Goal: Check status: Check status

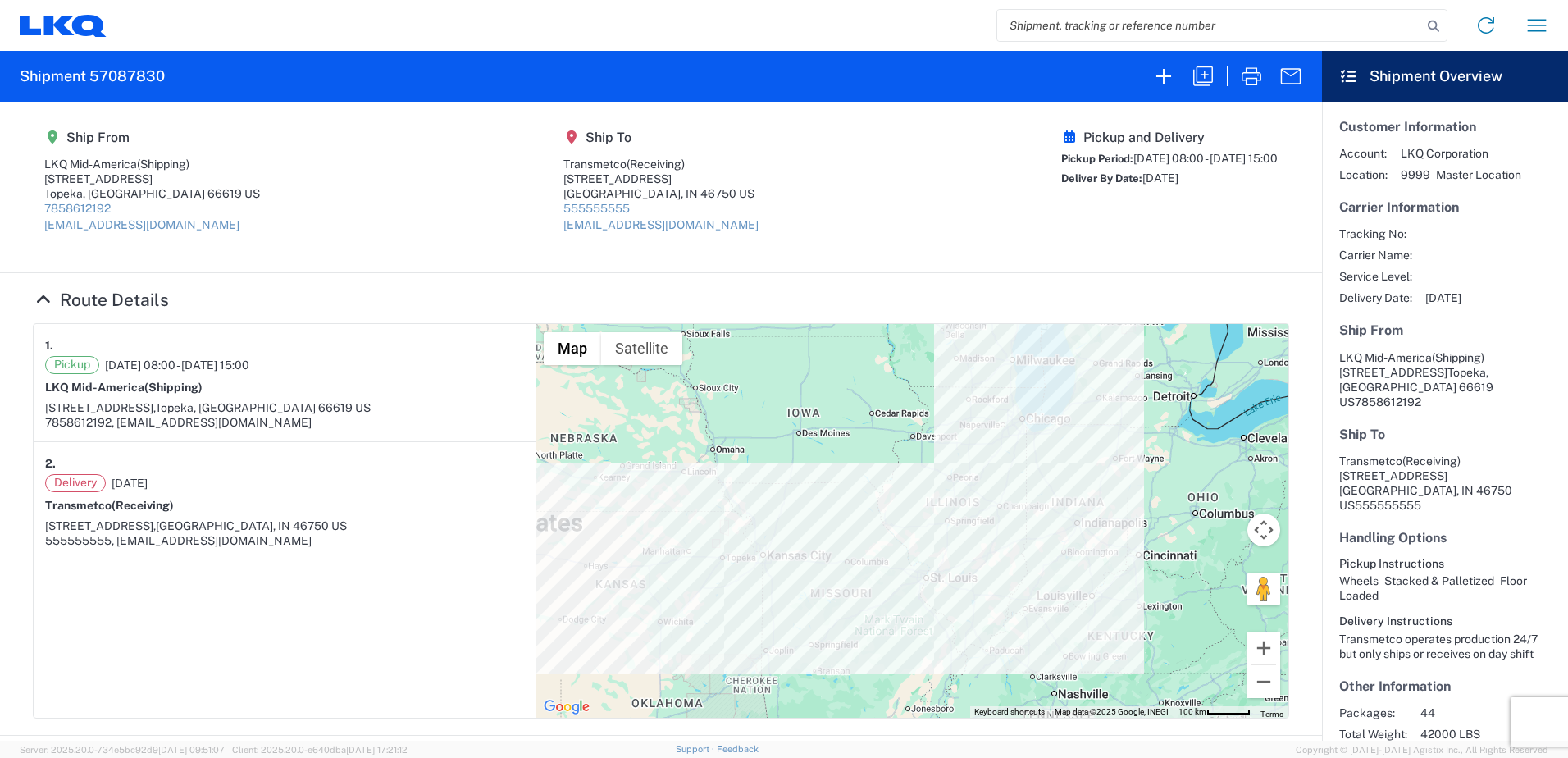
click at [45, 15] on icon at bounding box center [63, 26] width 87 height 22
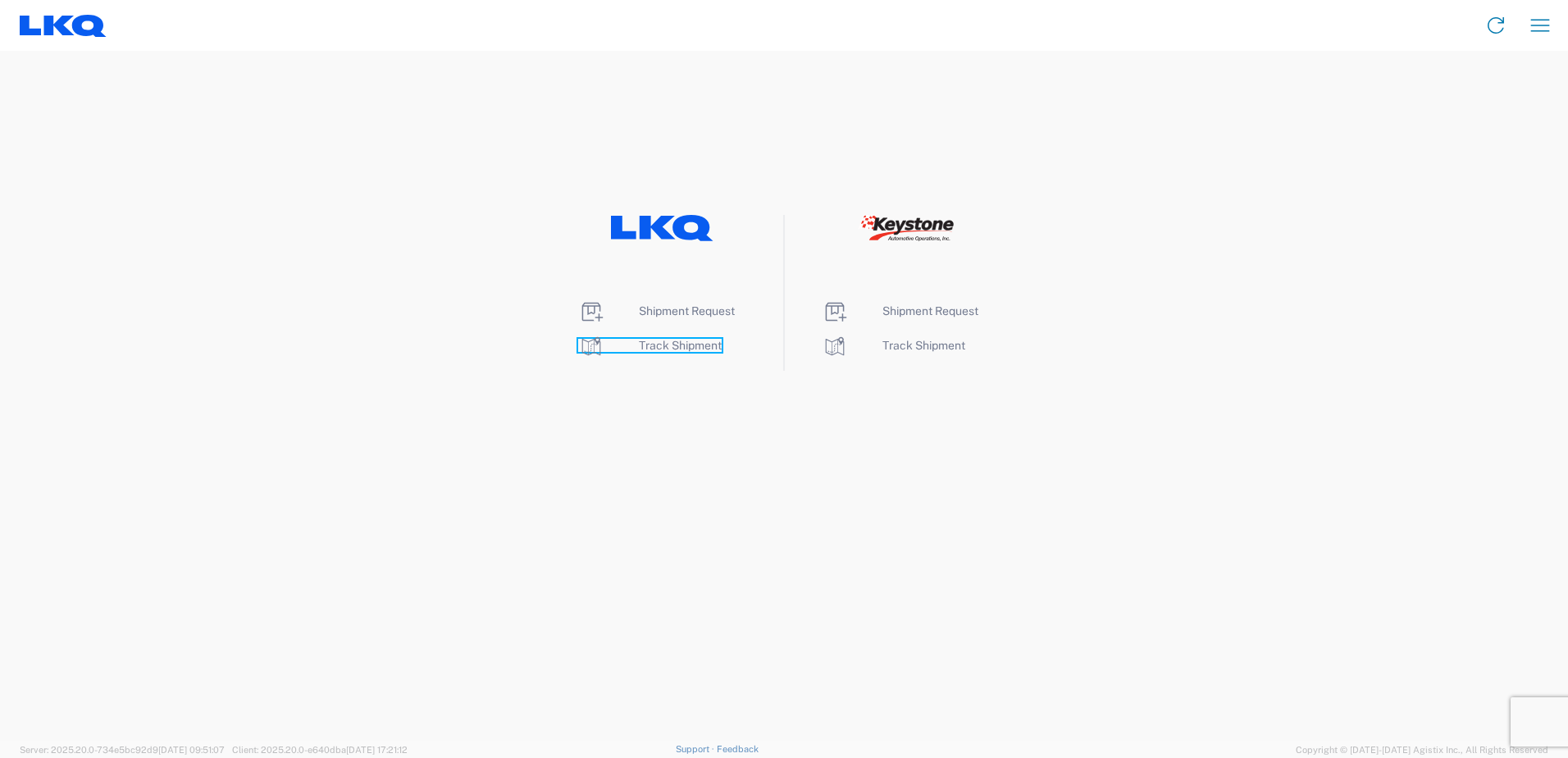
click at [594, 349] on icon at bounding box center [591, 346] width 27 height 27
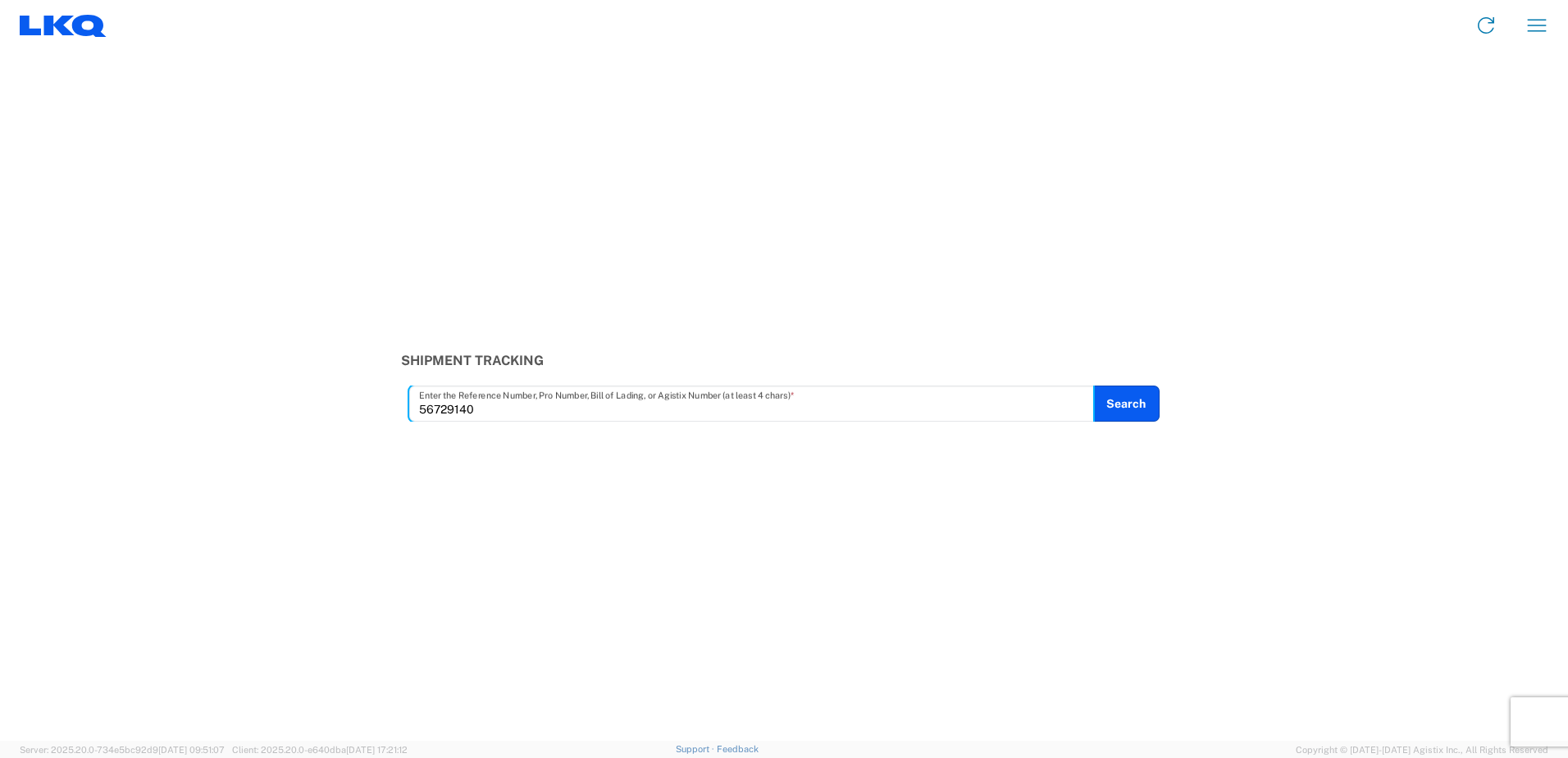
type input "56729140"
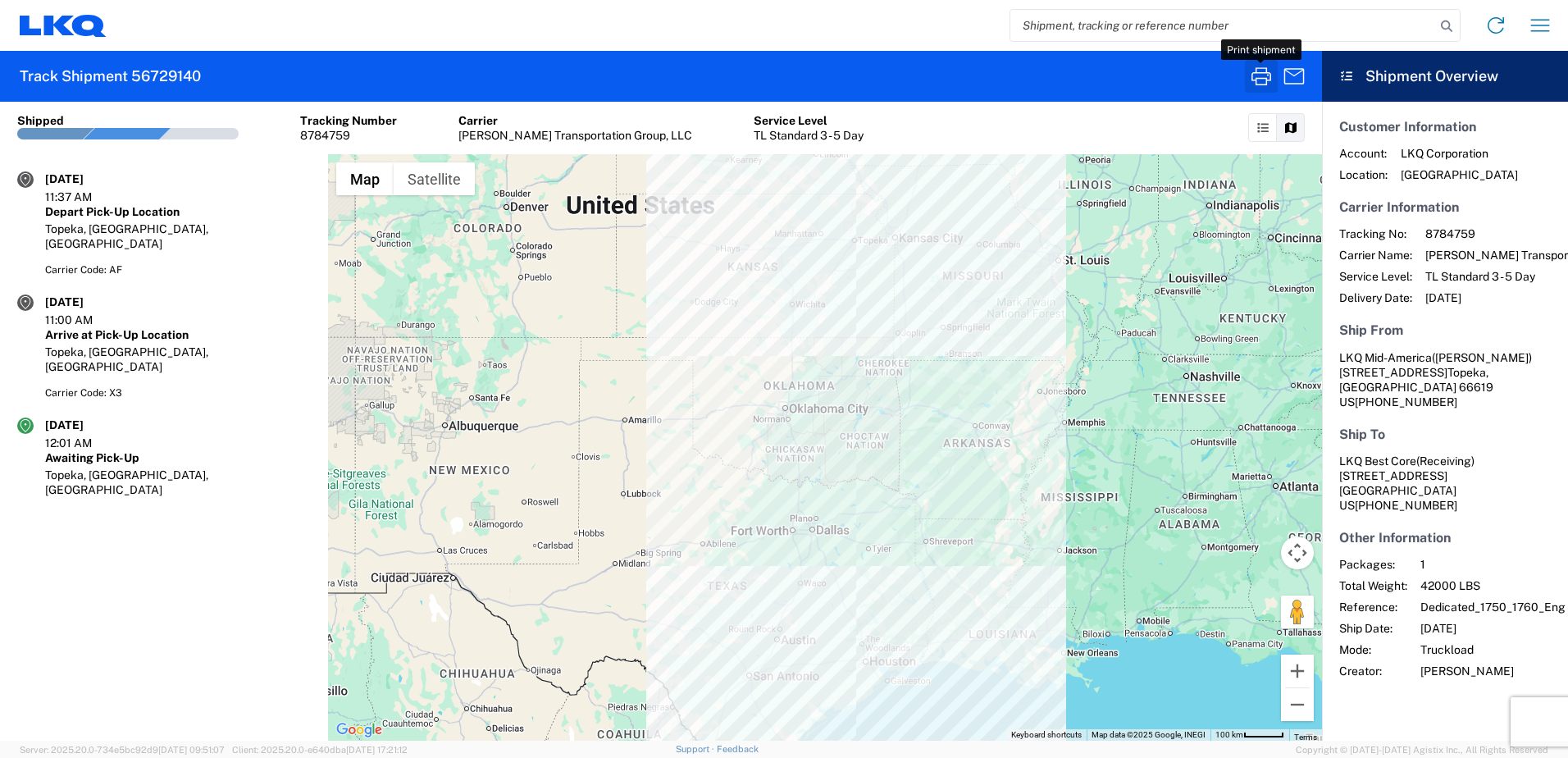
click at [1247, 72] on button "button" at bounding box center [1262, 76] width 33 height 33
